Goal: Check status: Check status

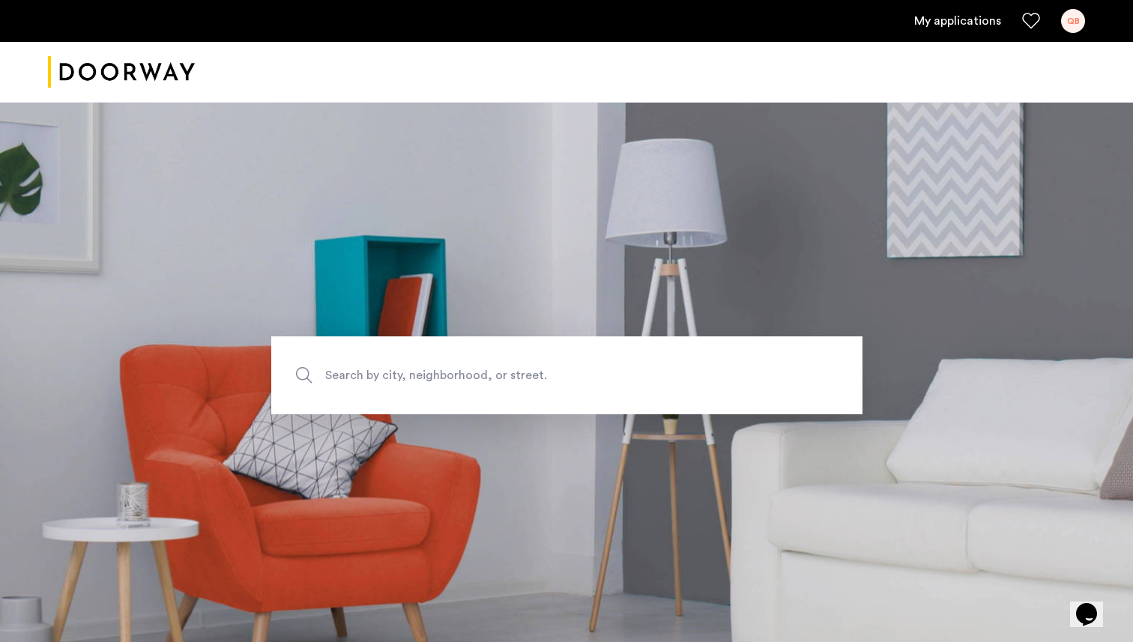
click at [665, 22] on div "QB" at bounding box center [1073, 21] width 24 height 24
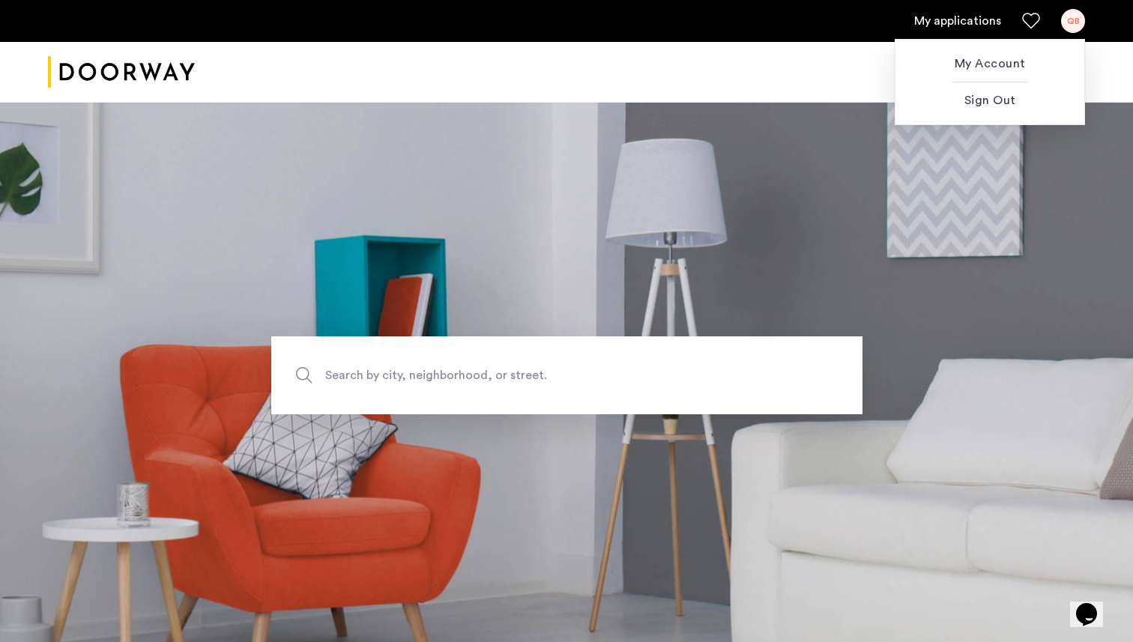
click at [63, 69] on div at bounding box center [566, 321] width 1133 height 642
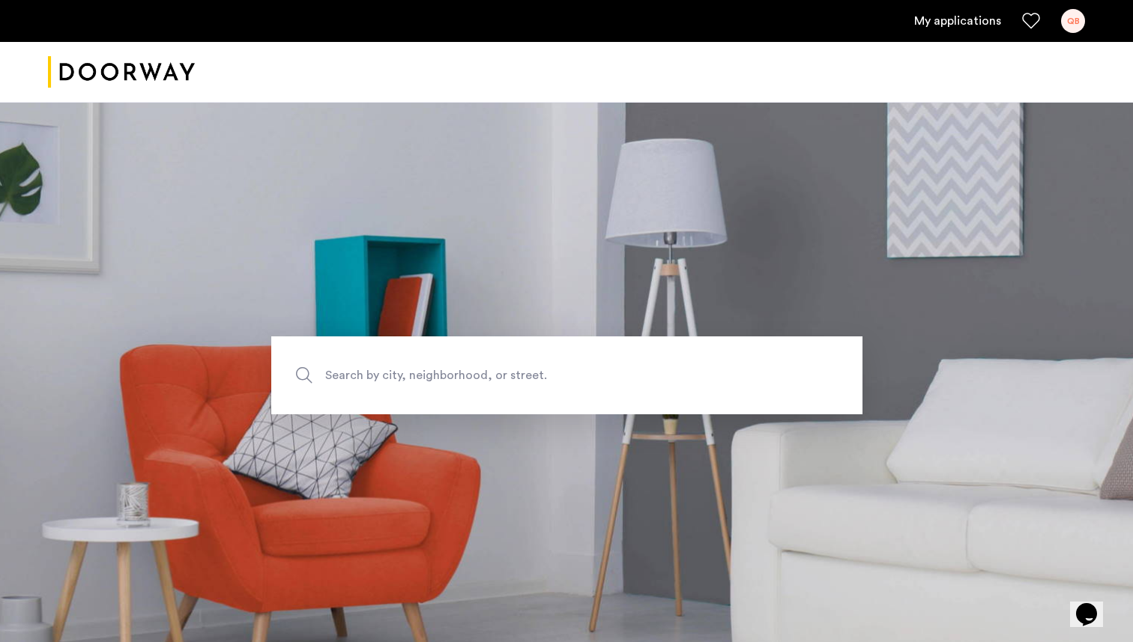
click at [665, 31] on ul "My applications QB" at bounding box center [566, 21] width 1037 height 24
click at [665, 21] on link "My applications" at bounding box center [957, 21] width 87 height 18
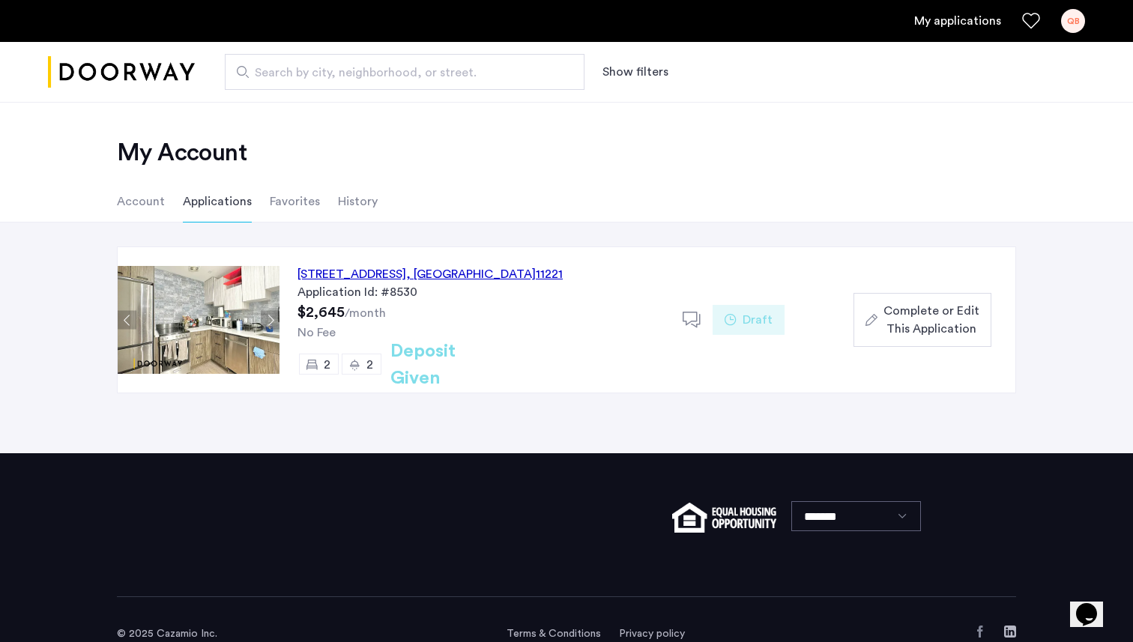
click at [137, 205] on li "Account" at bounding box center [141, 202] width 48 height 42
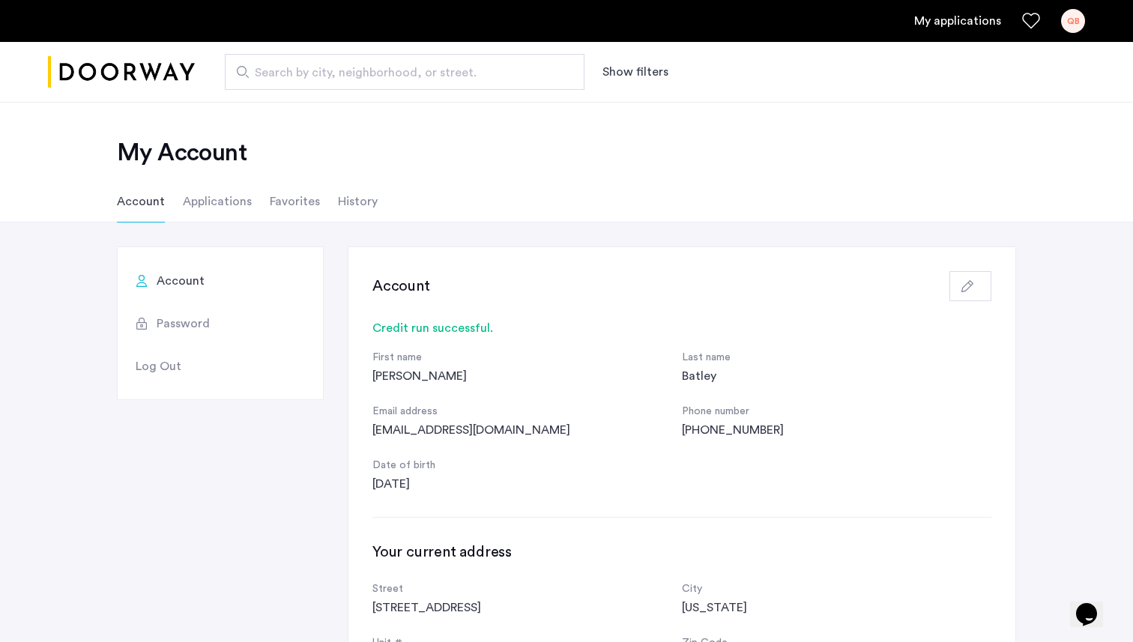
click at [211, 198] on li "Applications" at bounding box center [217, 202] width 69 height 42
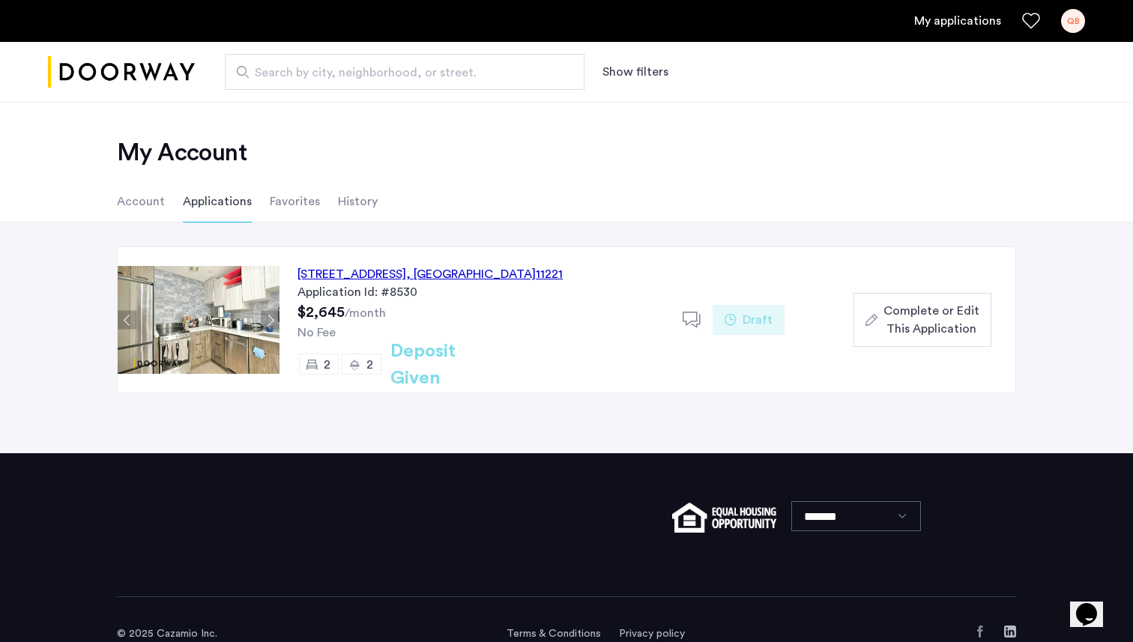
click at [665, 322] on span "Draft" at bounding box center [758, 320] width 30 height 18
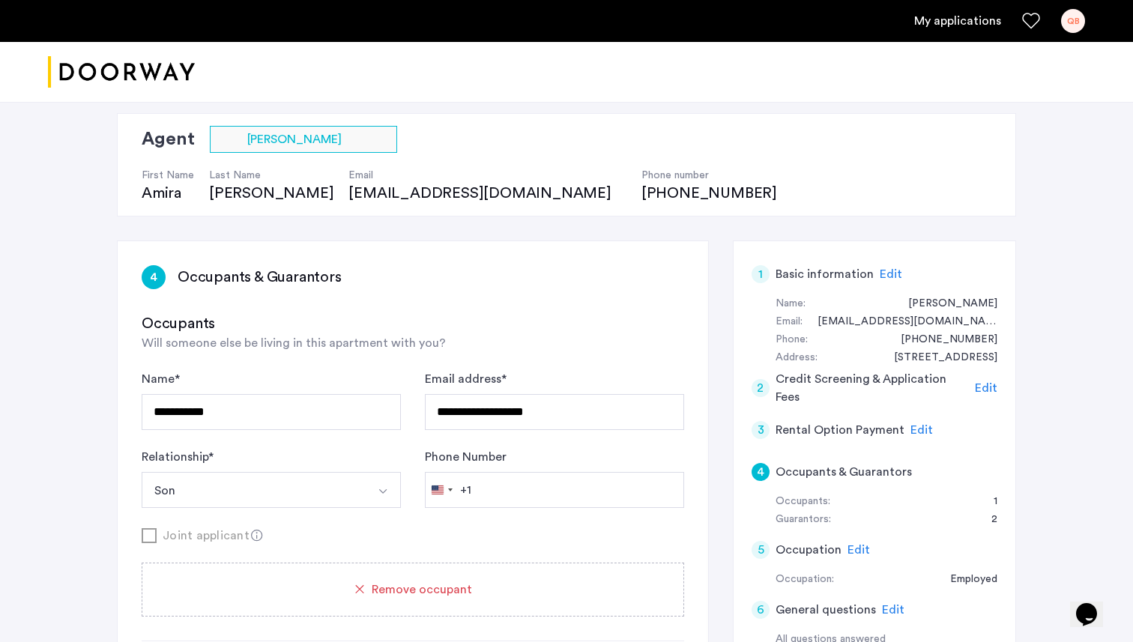
scroll to position [97, 0]
drag, startPoint x: 267, startPoint y: 196, endPoint x: 401, endPoint y: 195, distance: 133.4
click at [401, 195] on div "First Name Amira Last Name Willis Email amira@doorway.nyc Phone number (917) 70…" at bounding box center [467, 179] width 650 height 51
drag, startPoint x: 408, startPoint y: 196, endPoint x: 271, endPoint y: 202, distance: 136.5
click at [271, 202] on div "First Name Amira Last Name Willis Email amira@doorway.nyc Phone number (917) 70…" at bounding box center [467, 179] width 650 height 51
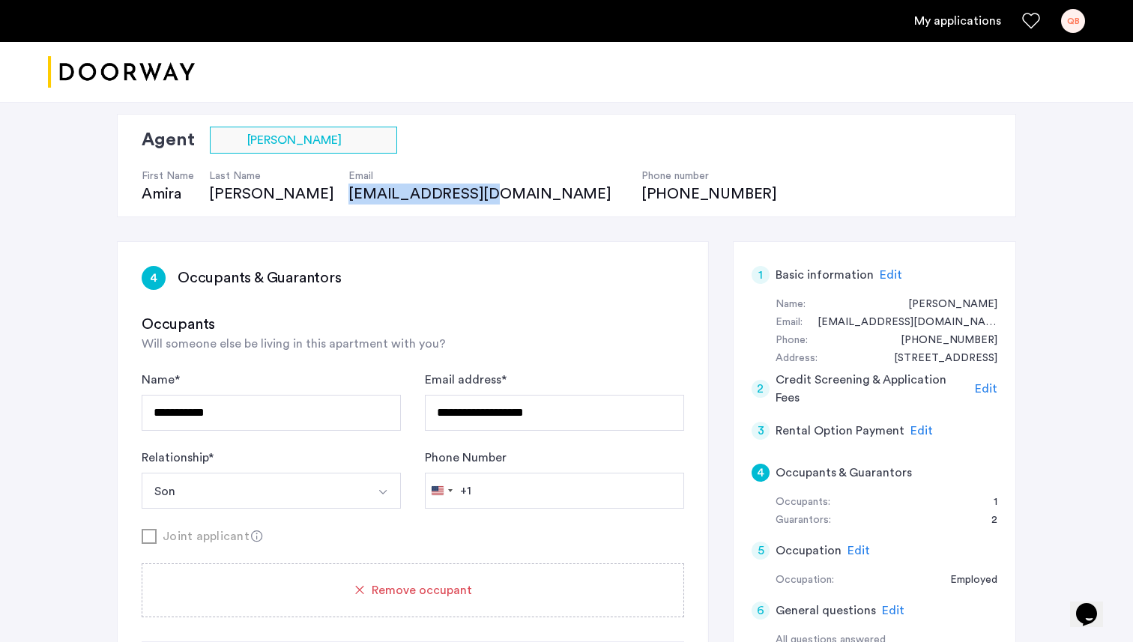
copy div "[EMAIL_ADDRESS][DOMAIN_NAME]"
